Goal: Use online tool/utility: Utilize a website feature to perform a specific function

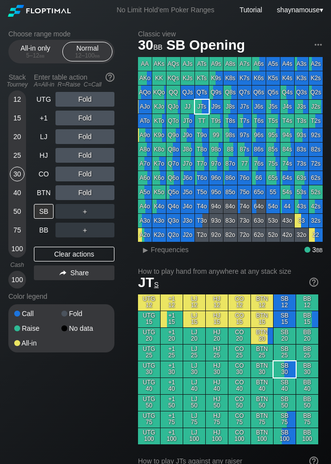
click at [13, 174] on div "30" at bounding box center [17, 173] width 15 height 15
click at [88, 137] on div "R ✕" at bounding box center [85, 136] width 19 height 15
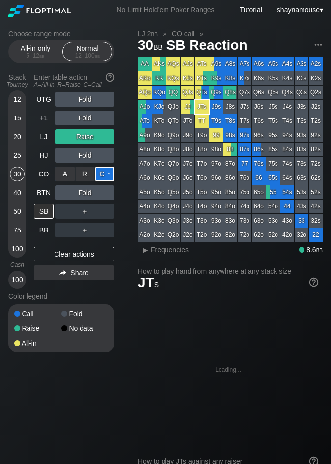
click at [100, 172] on div "C ✕" at bounding box center [104, 173] width 19 height 15
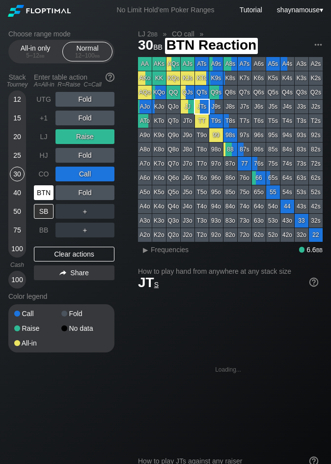
click at [41, 192] on div "BTN" at bounding box center [44, 192] width 20 height 15
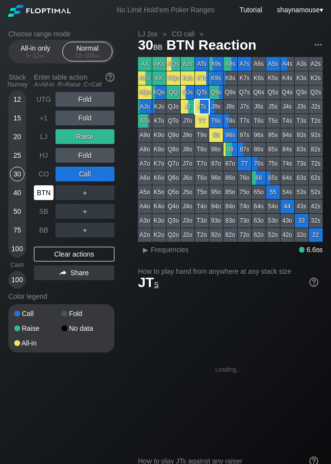
click at [41, 192] on div "BTN" at bounding box center [44, 192] width 20 height 15
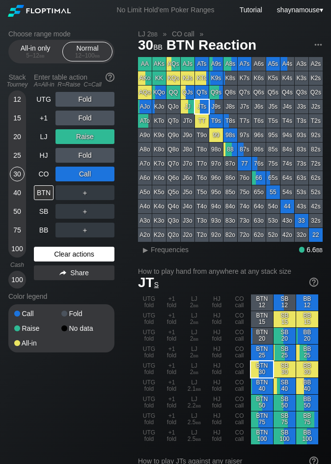
click at [81, 252] on div "Clear actions" at bounding box center [74, 254] width 81 height 15
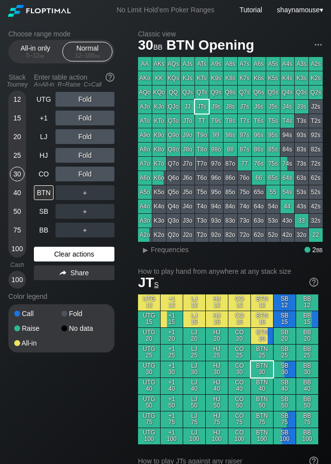
click at [81, 252] on div "Clear actions" at bounding box center [74, 254] width 81 height 15
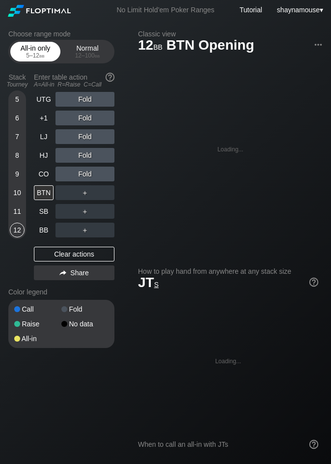
click at [31, 54] on div "5 – 12 bb" at bounding box center [35, 55] width 41 height 7
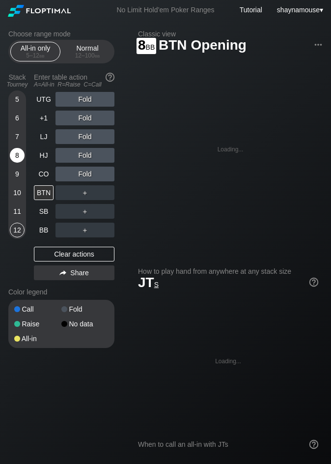
click at [21, 152] on div "8" at bounding box center [17, 155] width 15 height 15
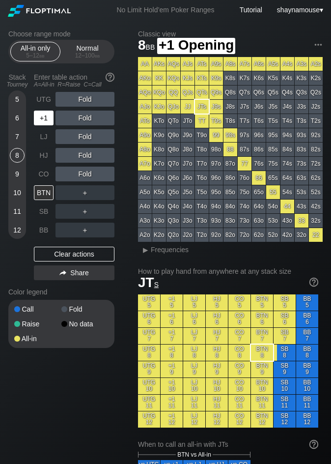
click at [41, 113] on div "+1" at bounding box center [44, 118] width 20 height 15
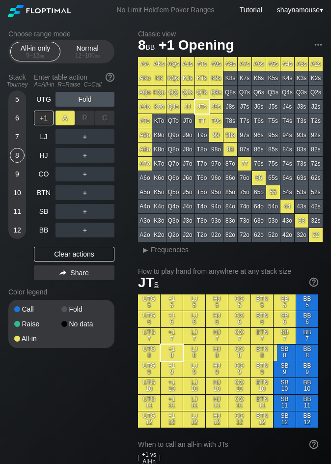
click at [62, 118] on div "A ✕" at bounding box center [64, 118] width 19 height 15
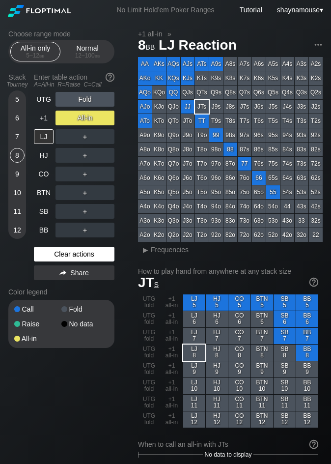
click at [90, 250] on div "Clear actions" at bounding box center [74, 254] width 81 height 15
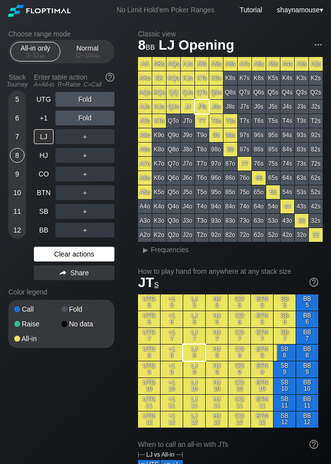
click at [90, 250] on div "Clear actions" at bounding box center [74, 254] width 81 height 15
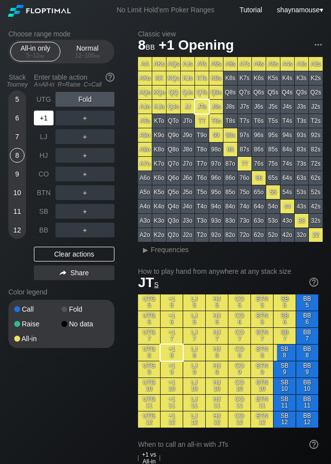
click at [44, 126] on div "+1" at bounding box center [45, 118] width 22 height 19
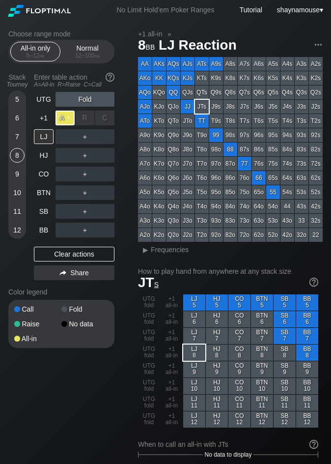
click at [67, 120] on div "A ✕" at bounding box center [64, 118] width 19 height 15
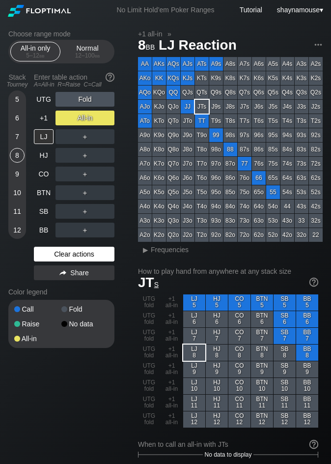
click at [74, 253] on div "Clear actions" at bounding box center [74, 254] width 81 height 15
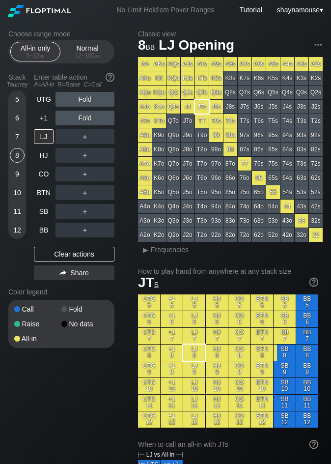
drag, startPoint x: 86, startPoint y: 44, endPoint x: 49, endPoint y: 70, distance: 45.1
click at [86, 44] on div "Normal 12 – 100 bb" at bounding box center [87, 51] width 45 height 19
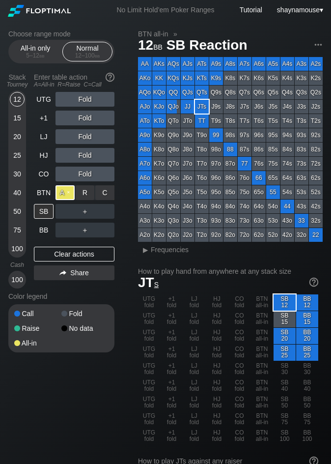
click at [61, 194] on div "A ✕" at bounding box center [64, 192] width 19 height 15
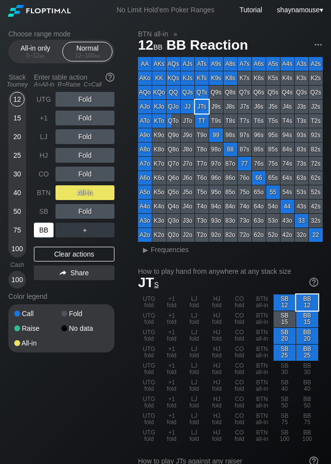
click at [39, 233] on div "BB" at bounding box center [44, 229] width 20 height 15
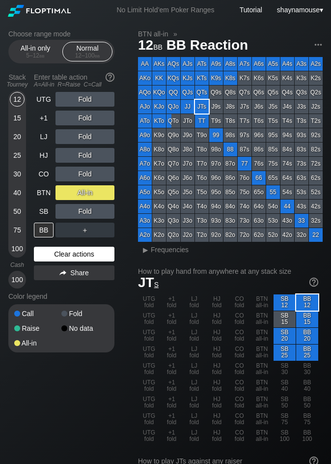
click at [80, 255] on div "Clear actions" at bounding box center [74, 254] width 81 height 15
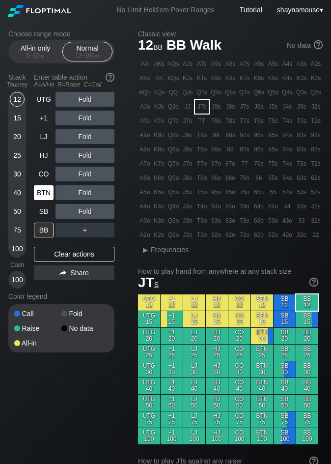
click at [45, 196] on div "BTN" at bounding box center [44, 192] width 20 height 15
